Goal: Use online tool/utility: Utilize a website feature to perform a specific function

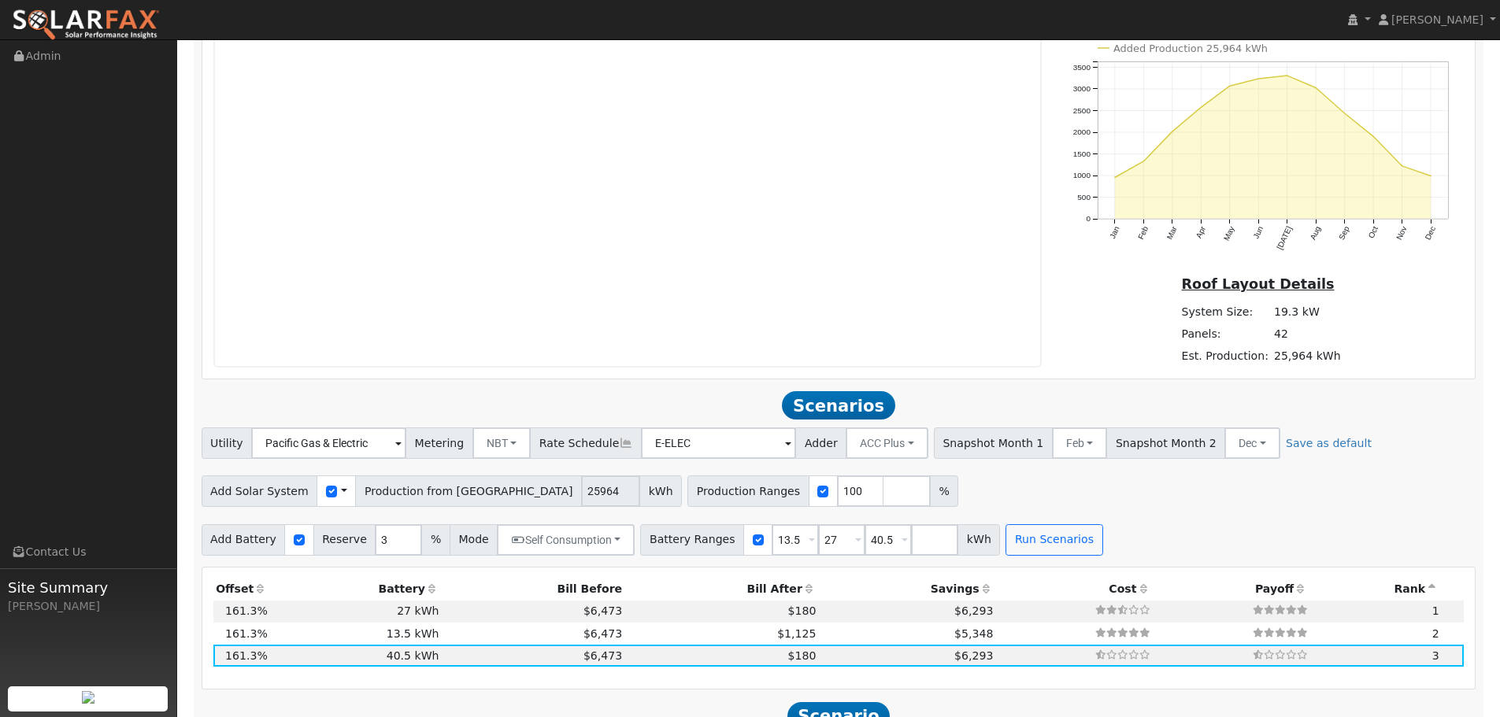
scroll to position [1232, 0]
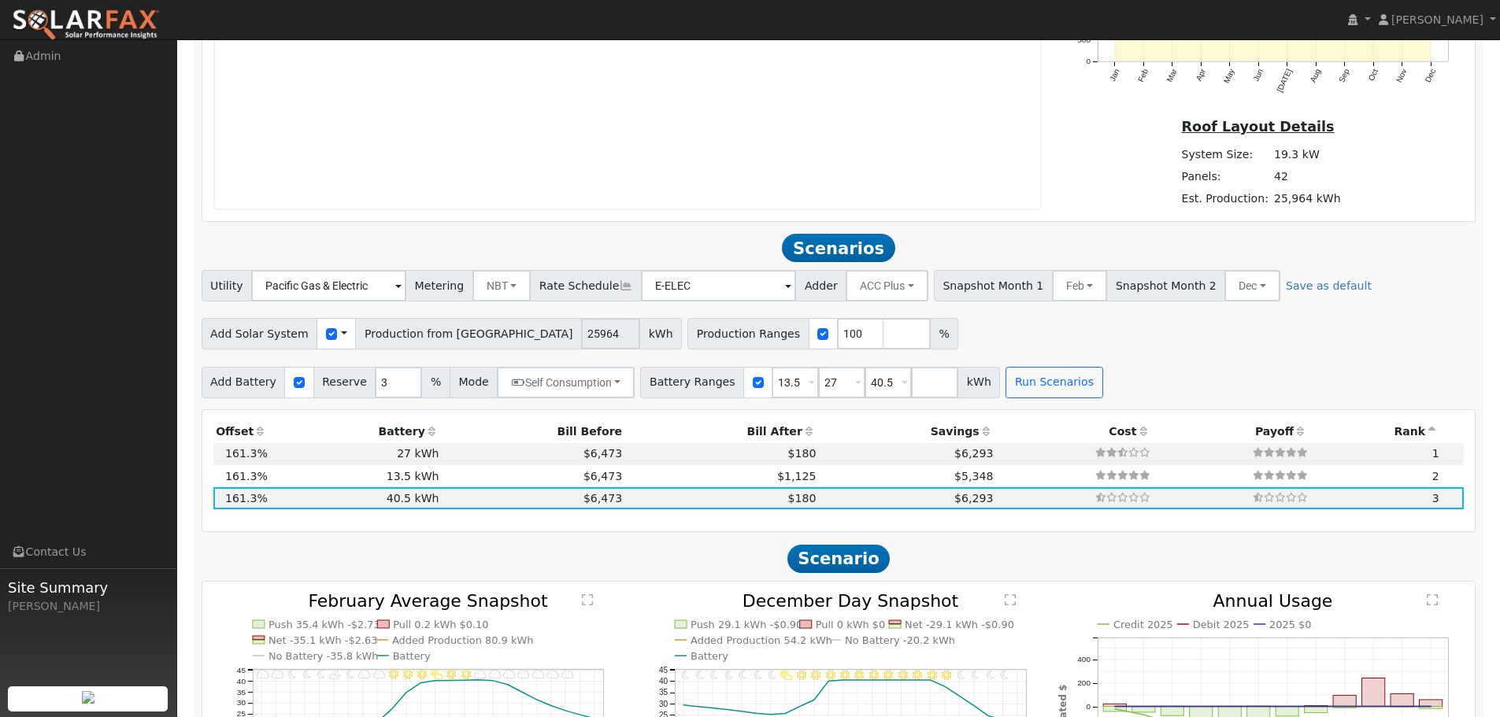
click at [590, 430] on th "Bill Before" at bounding box center [533, 432] width 183 height 22
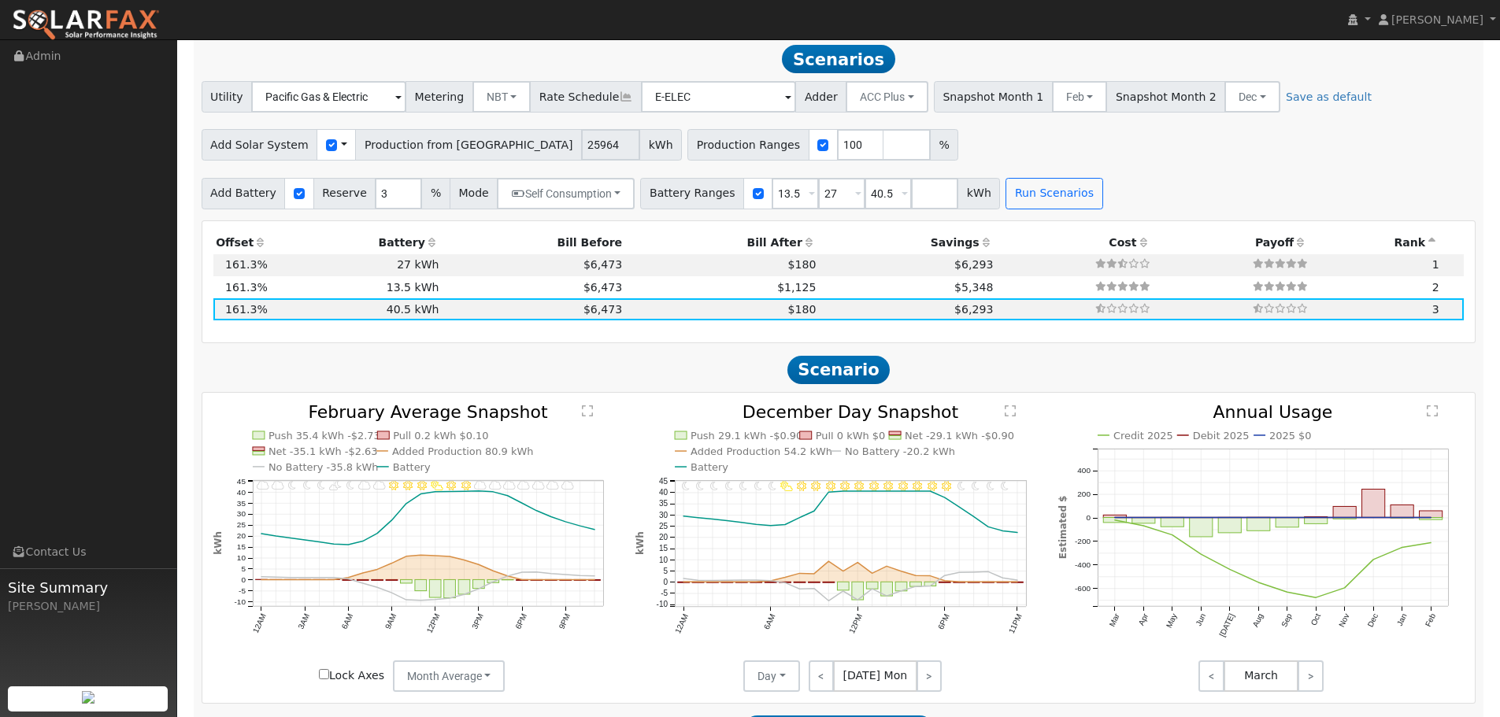
scroll to position [1468, 0]
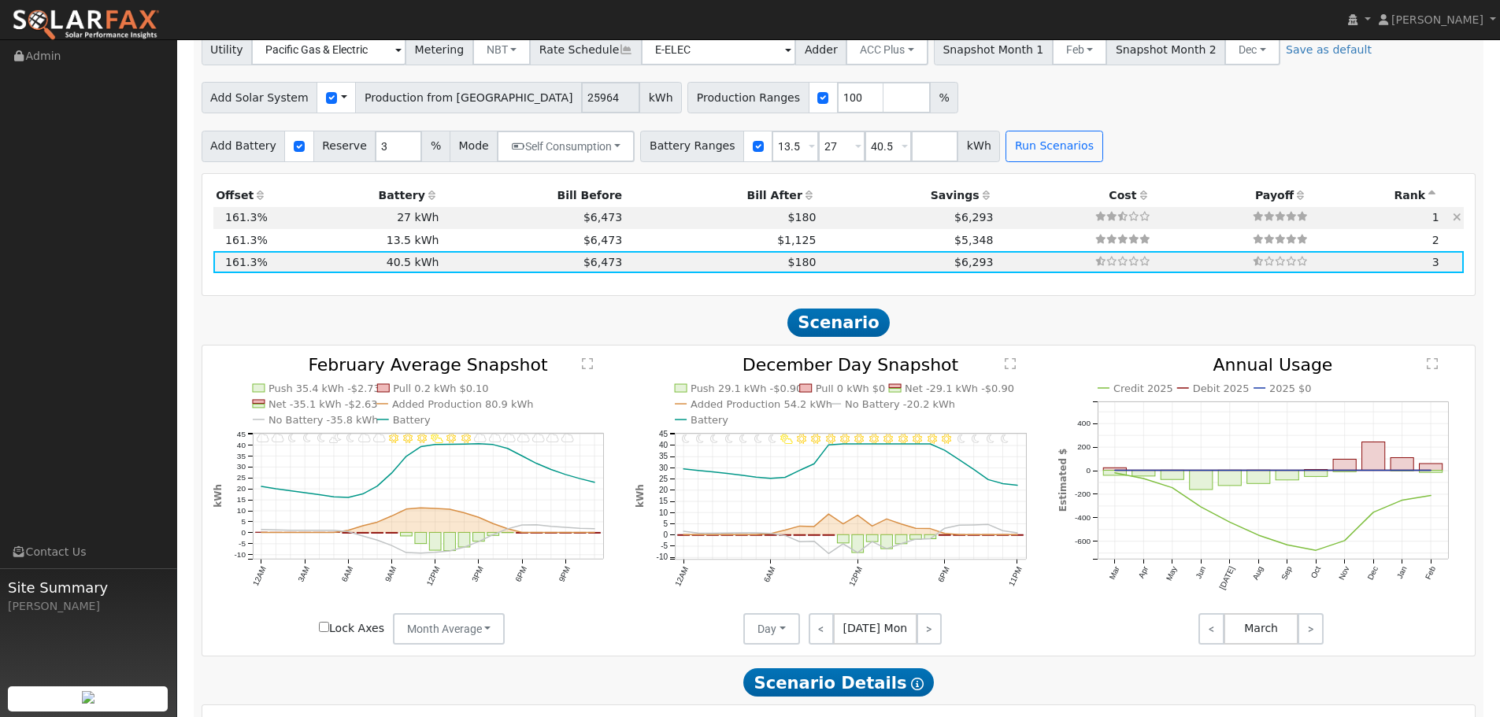
click at [628, 227] on td "$180" at bounding box center [722, 218] width 194 height 22
type input "$32,400"
type input "$27,895"
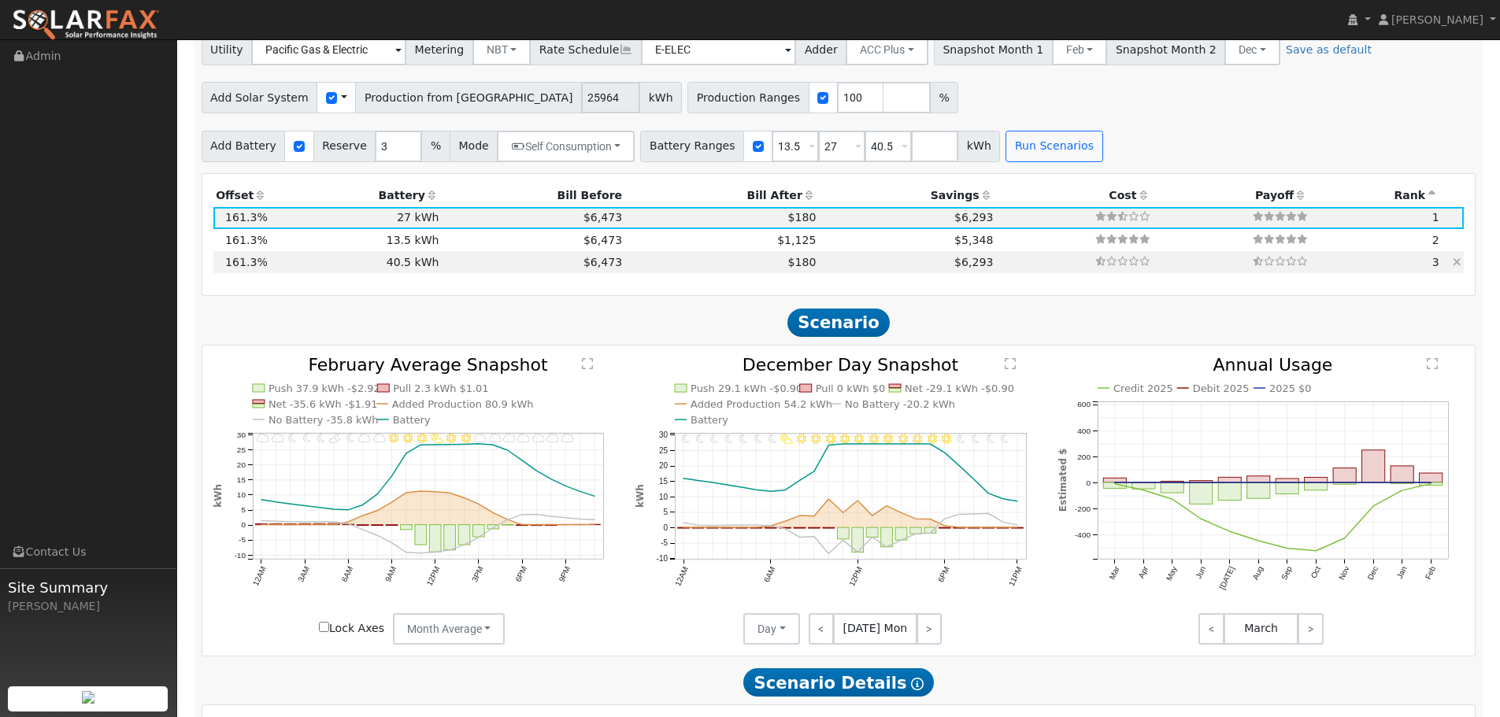
click at [636, 270] on td "$180" at bounding box center [722, 262] width 194 height 22
type input "$48,600"
type input "$32,755"
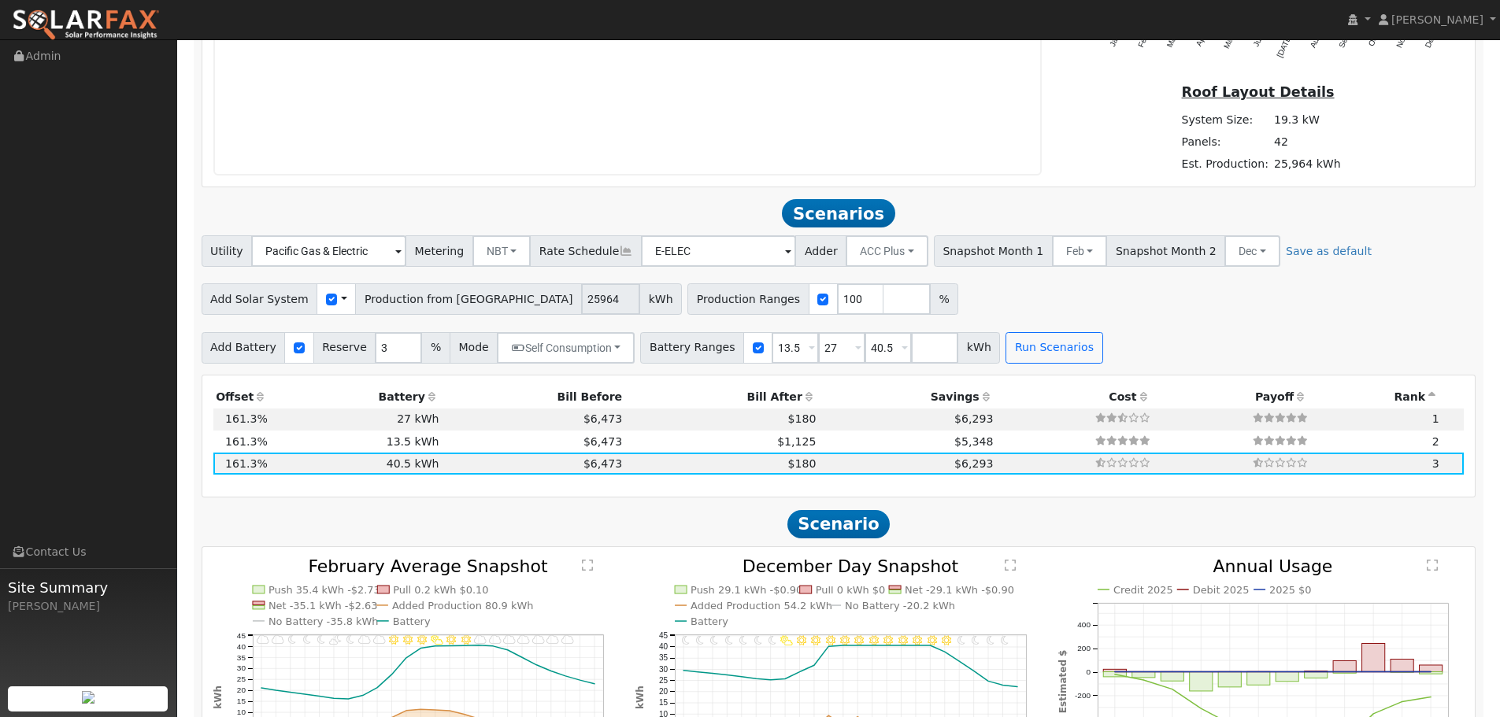
scroll to position [1232, 0]
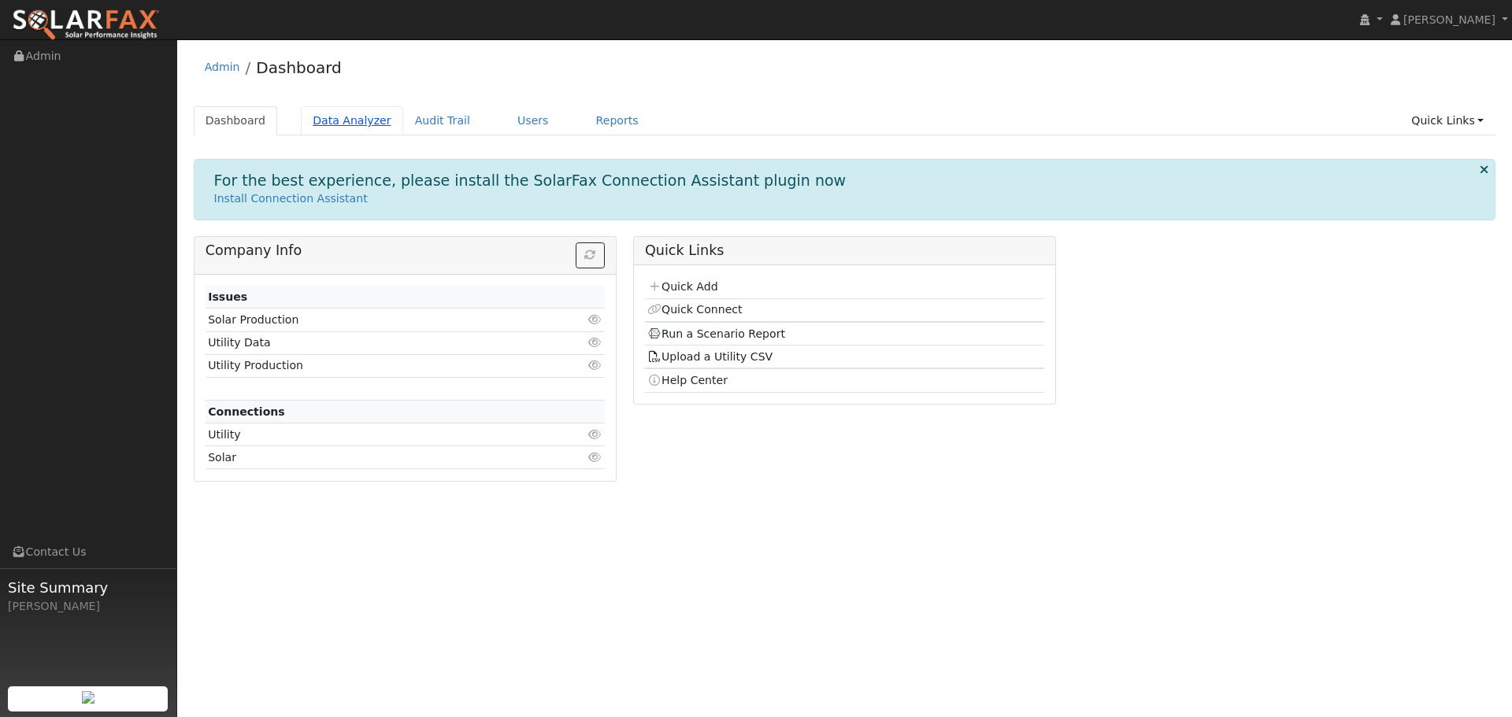
click at [333, 126] on link "Data Analyzer" at bounding box center [352, 120] width 102 height 29
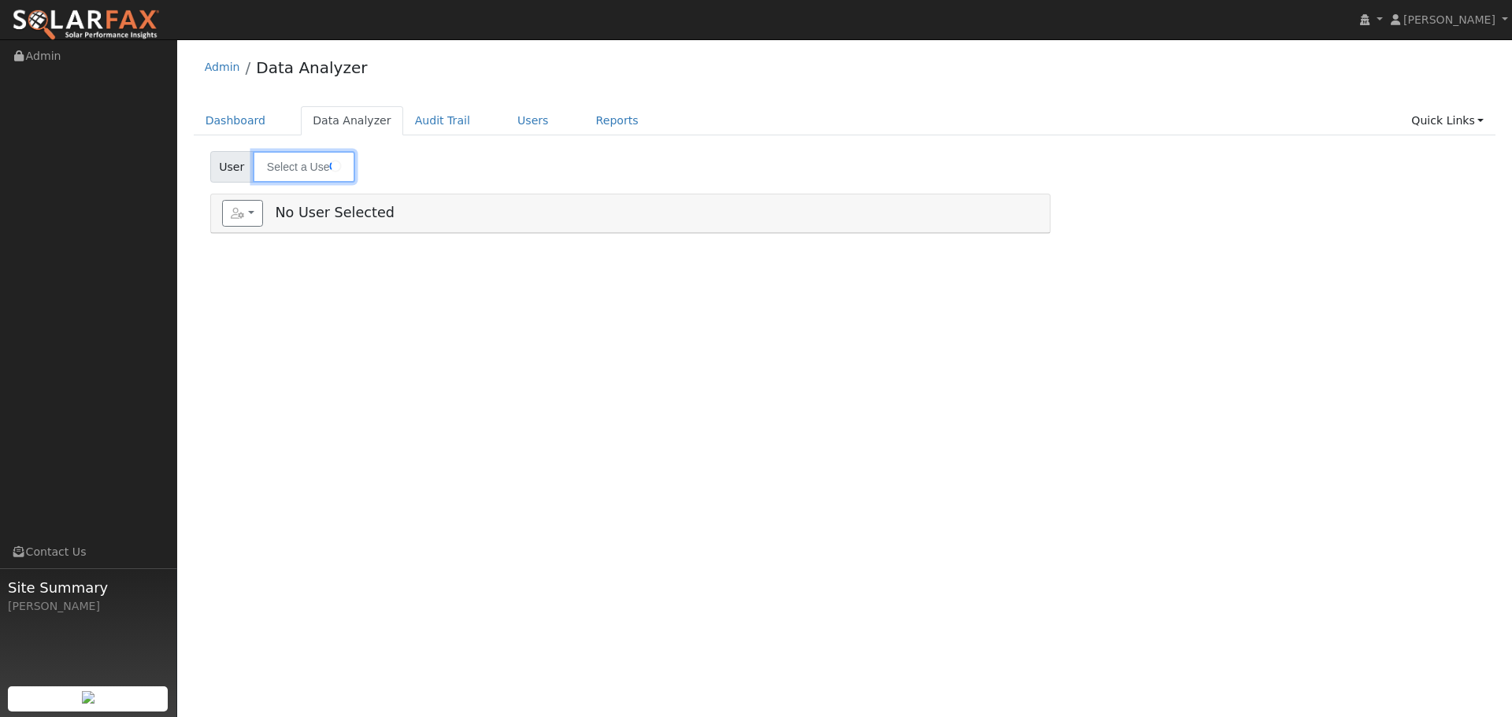
type input "[PERSON_NAME]"
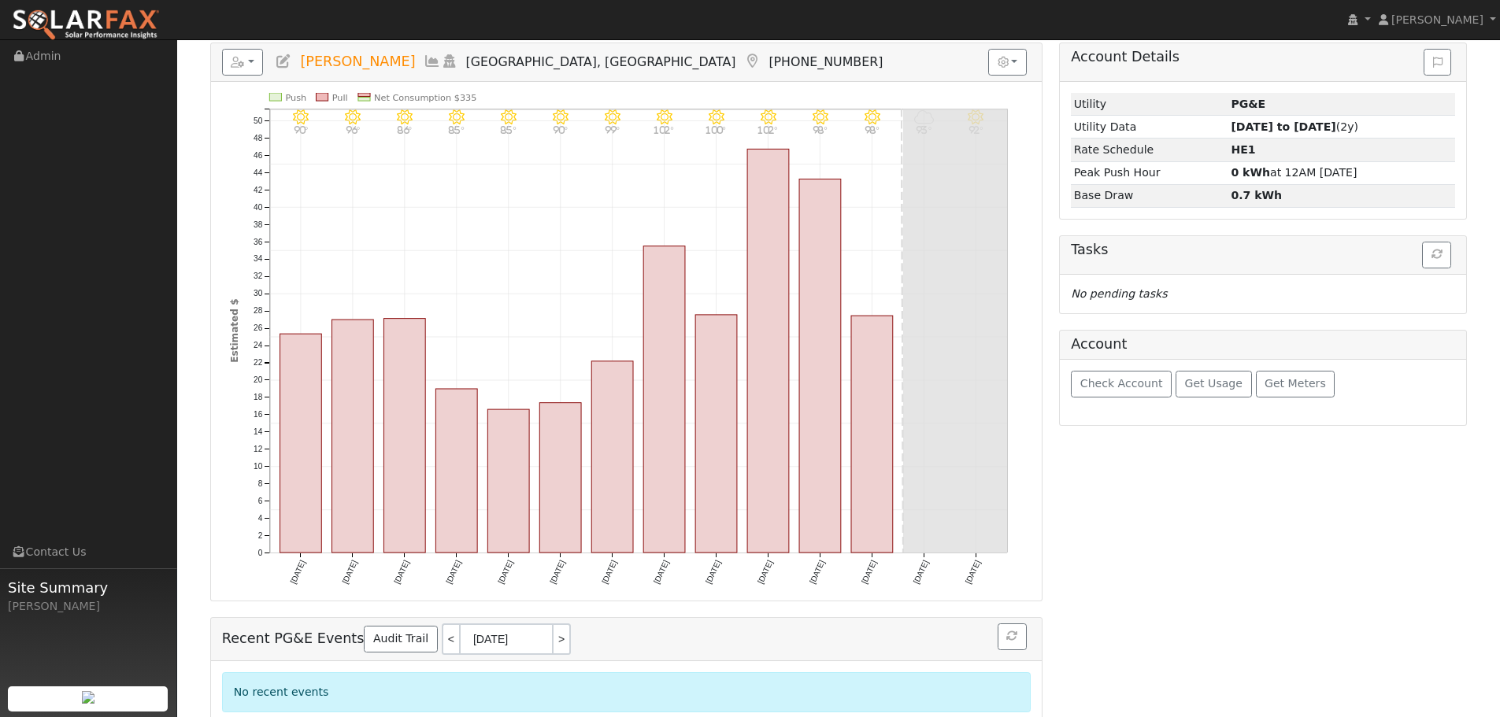
scroll to position [176, 0]
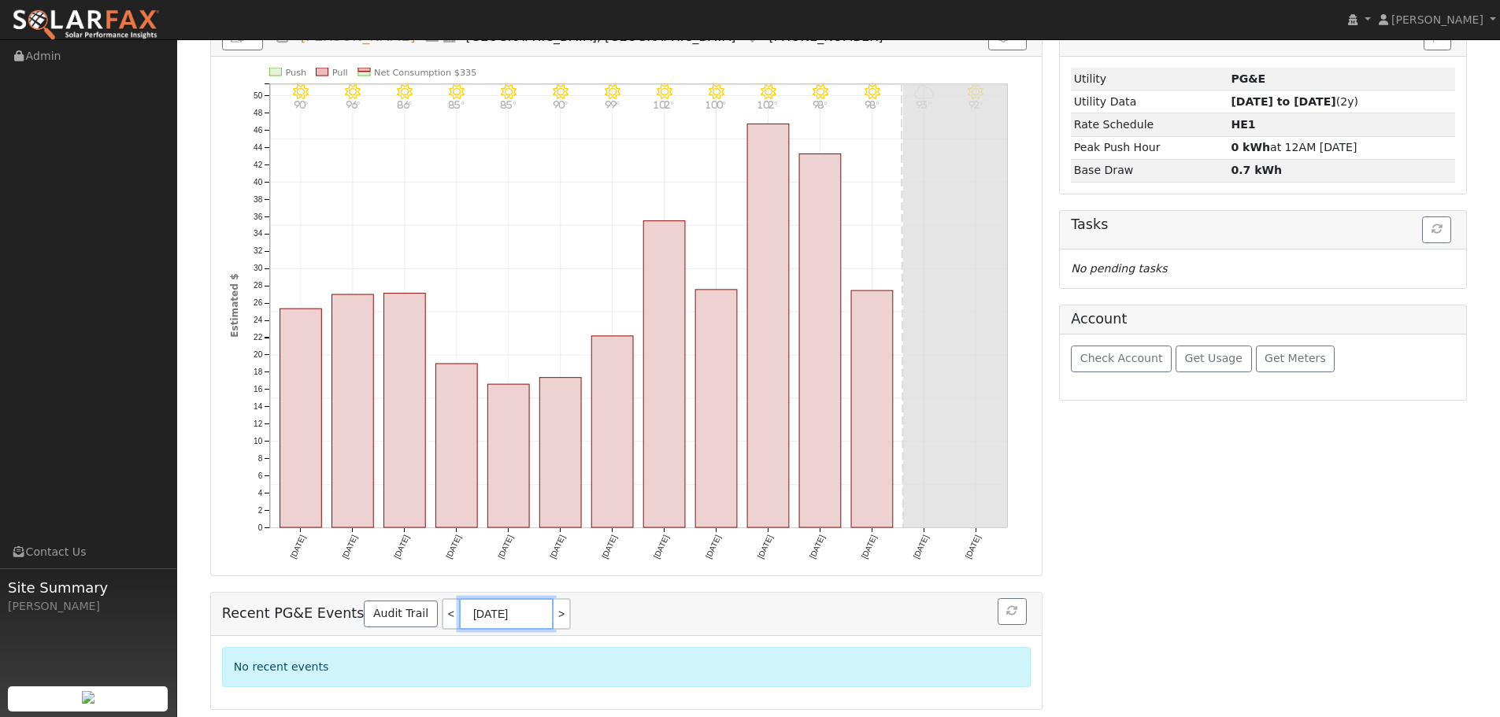
click at [492, 609] on input "[DATE]" at bounding box center [506, 613] width 94 height 31
